Goal: Check status: Check status

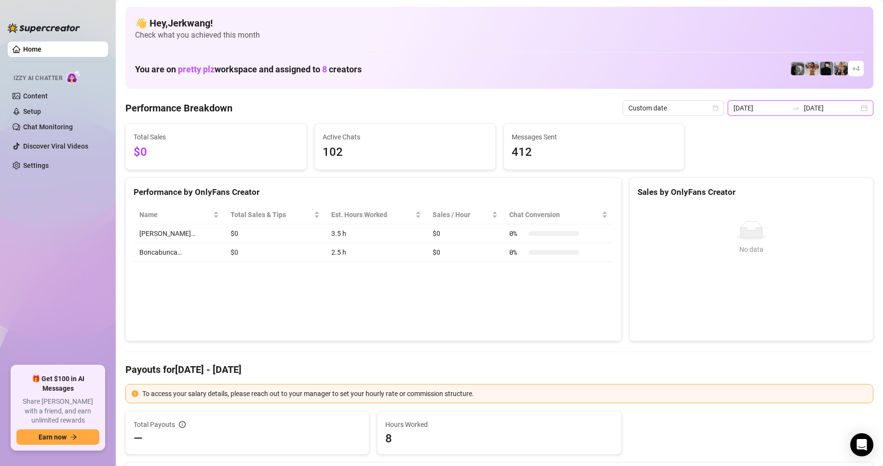
click at [811, 107] on input "[DATE]" at bounding box center [831, 108] width 55 height 11
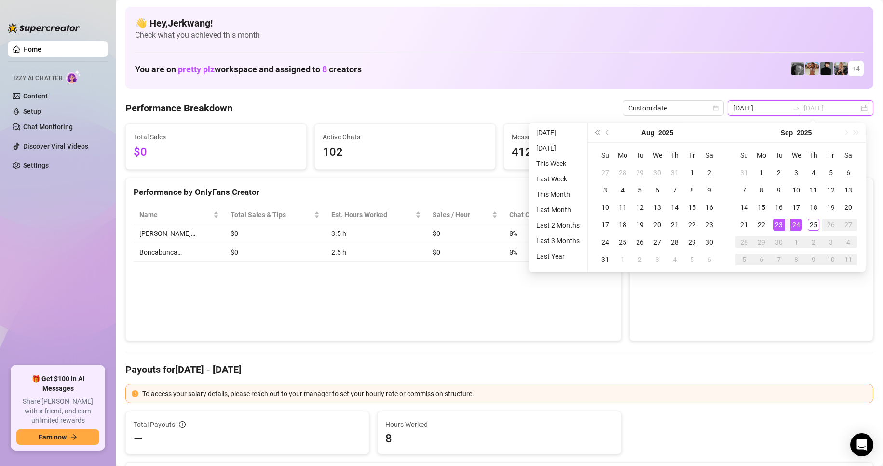
type input "[DATE]"
click at [795, 226] on div "24" at bounding box center [796, 225] width 12 height 12
type input "[DATE]"
click at [808, 229] on div "25" at bounding box center [814, 225] width 12 height 12
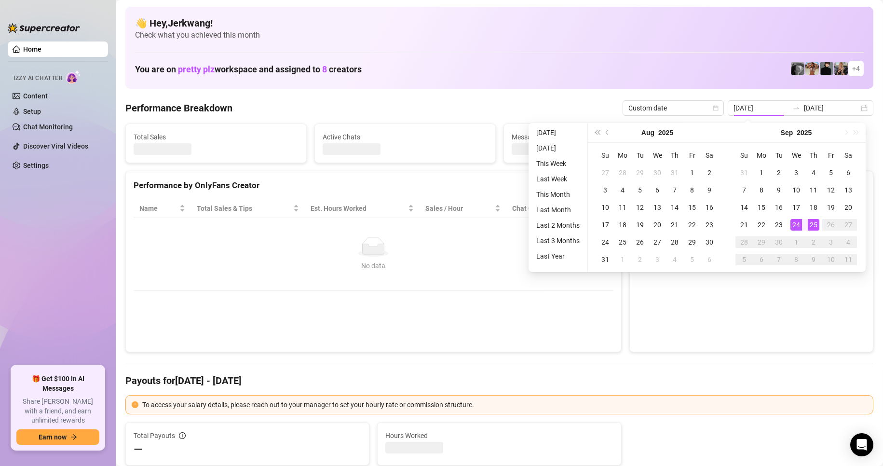
type input "[DATE]"
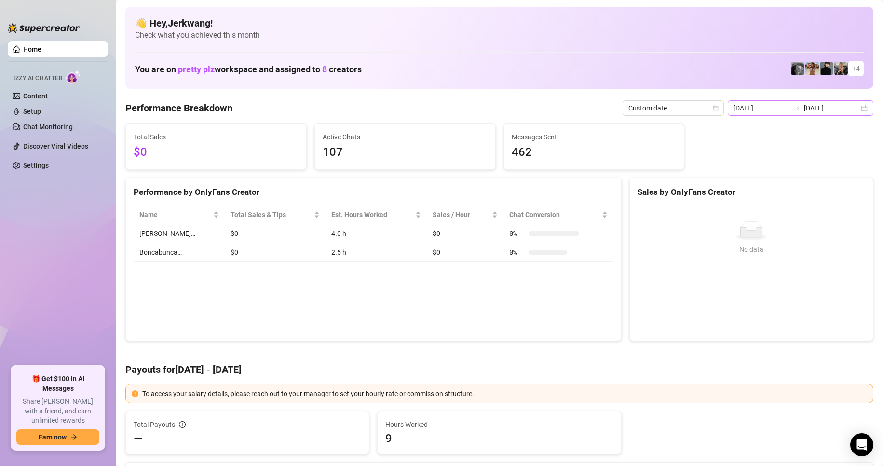
click at [863, 106] on div "[DATE] [DATE]" at bounding box center [801, 107] width 146 height 15
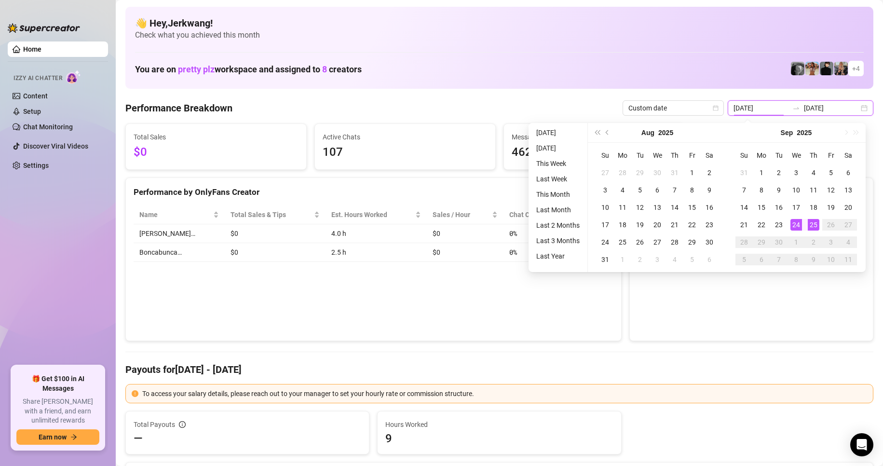
type input "[DATE]"
click at [810, 226] on div "25" at bounding box center [814, 225] width 12 height 12
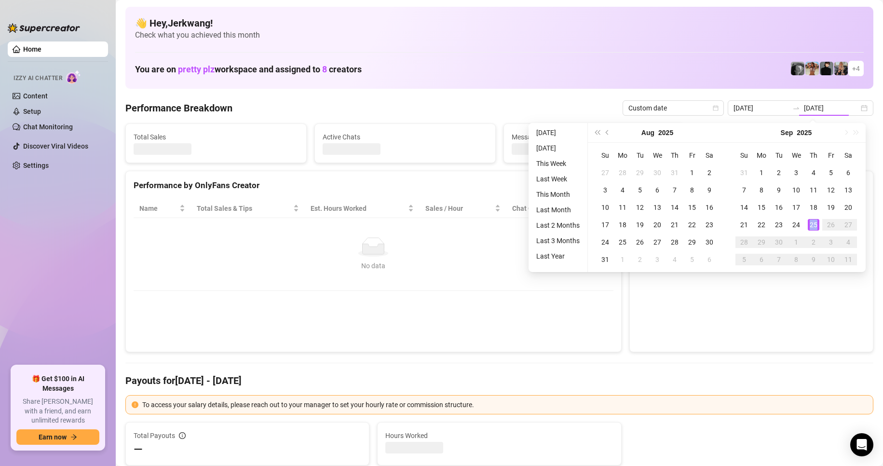
type input "[DATE]"
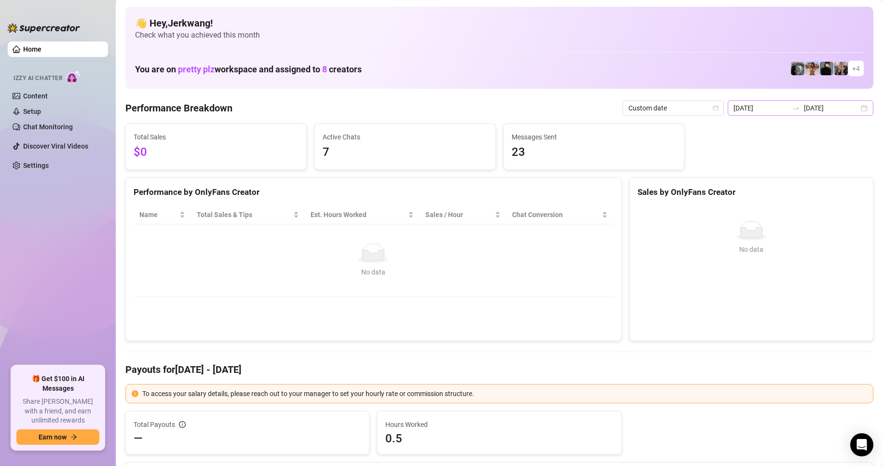
click at [858, 109] on div "[DATE] [DATE]" at bounding box center [801, 107] width 146 height 15
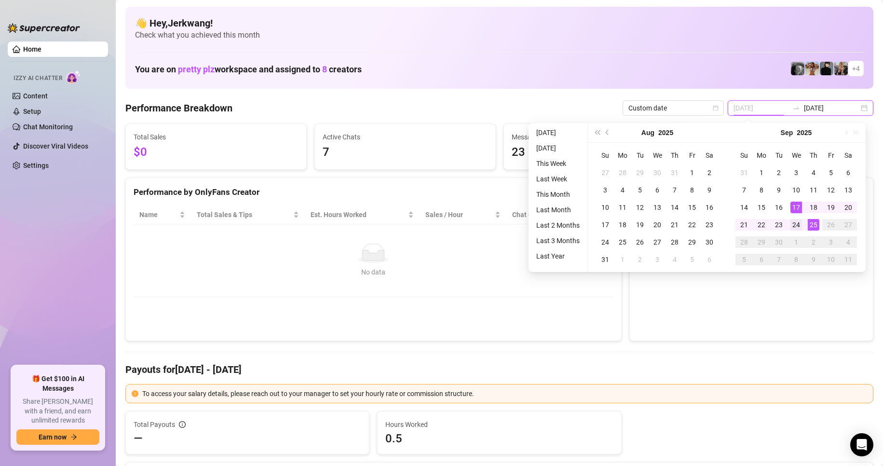
type input "[DATE]"
click at [792, 220] on div "24" at bounding box center [796, 225] width 12 height 12
type input "[DATE]"
click at [793, 220] on div "24" at bounding box center [796, 225] width 12 height 12
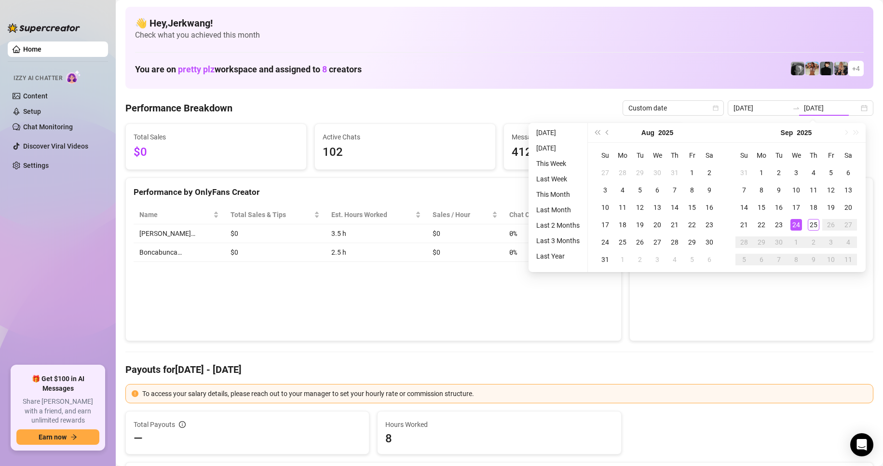
type input "[DATE]"
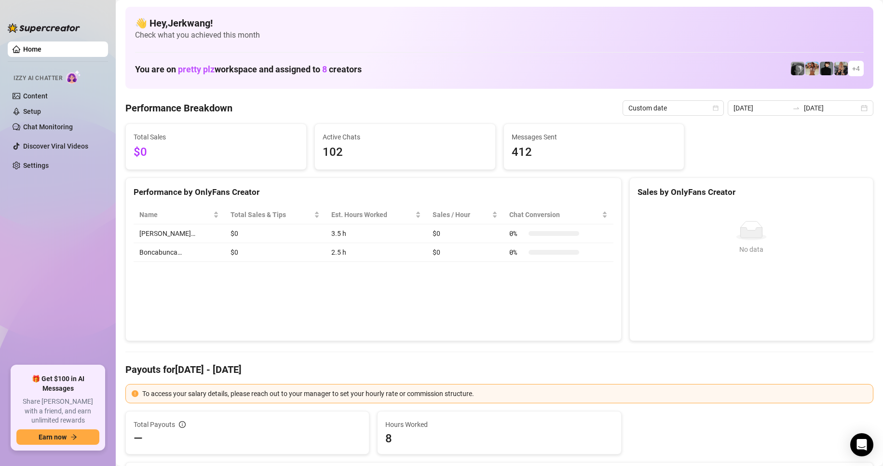
click at [810, 225] on div "No data" at bounding box center [751, 230] width 220 height 19
